Goal: Information Seeking & Learning: Learn about a topic

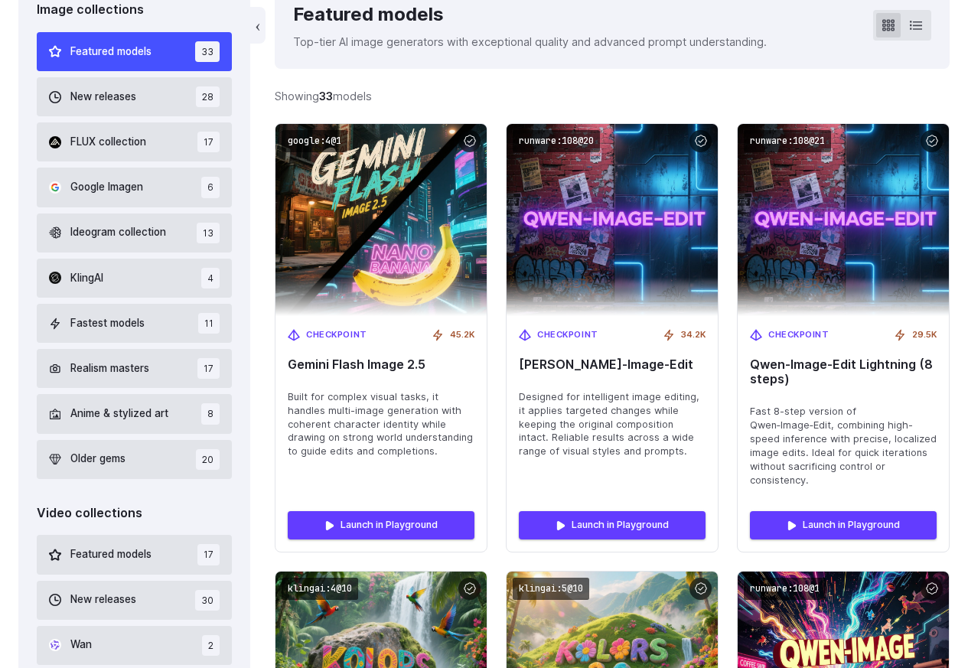
scroll to position [459, 0]
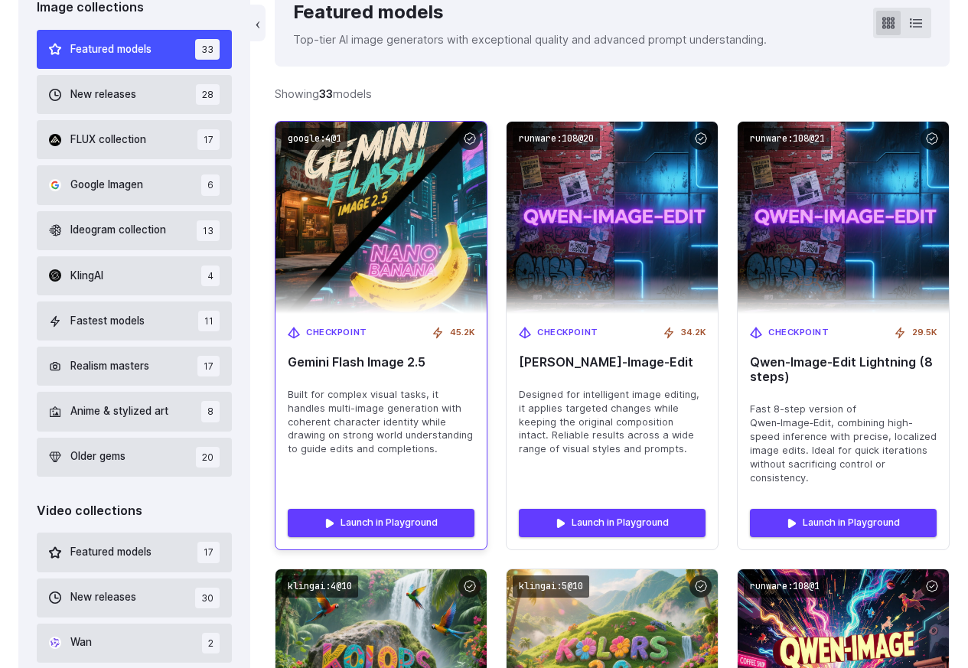
click at [337, 367] on span "Gemini Flash Image 2.5" at bounding box center [381, 362] width 187 height 15
click at [448, 140] on img at bounding box center [381, 217] width 233 height 211
